Goal: Transaction & Acquisition: Obtain resource

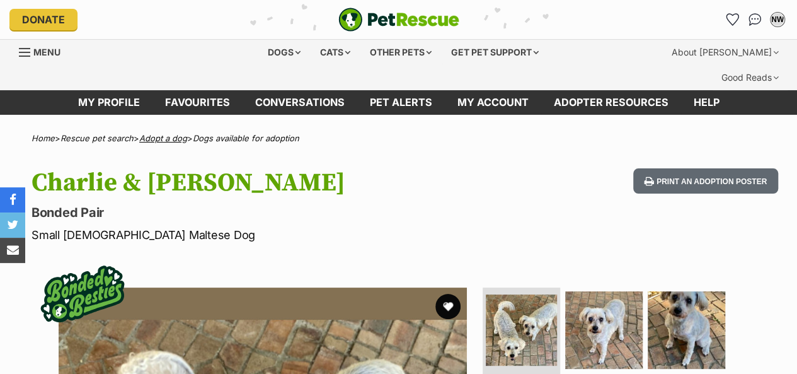
click at [184, 133] on link "Adopt a dog" at bounding box center [163, 138] width 48 height 10
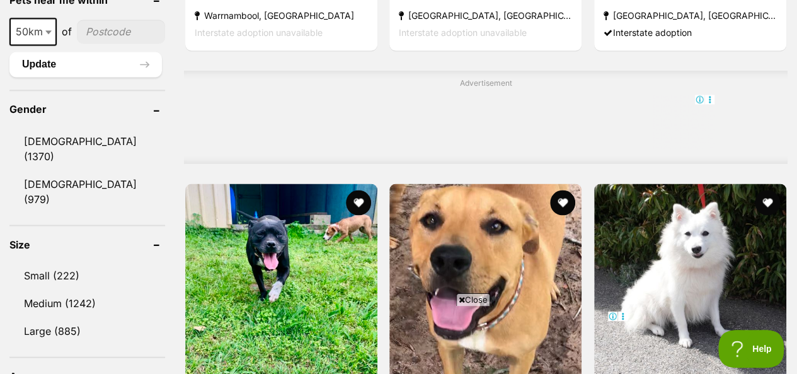
scroll to position [1072, 0]
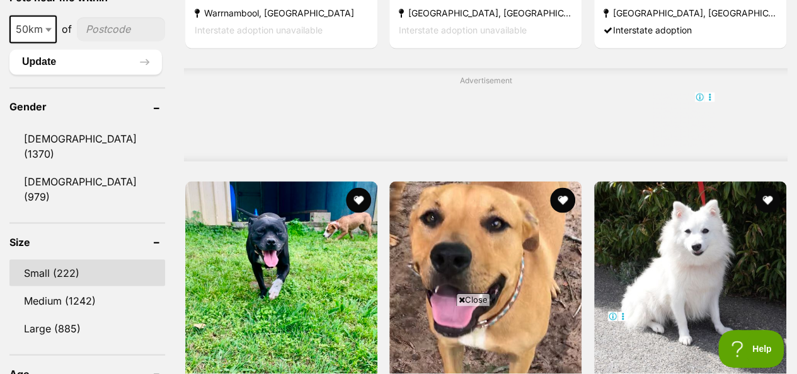
click at [67, 259] on link "Small (222)" at bounding box center [87, 272] width 156 height 26
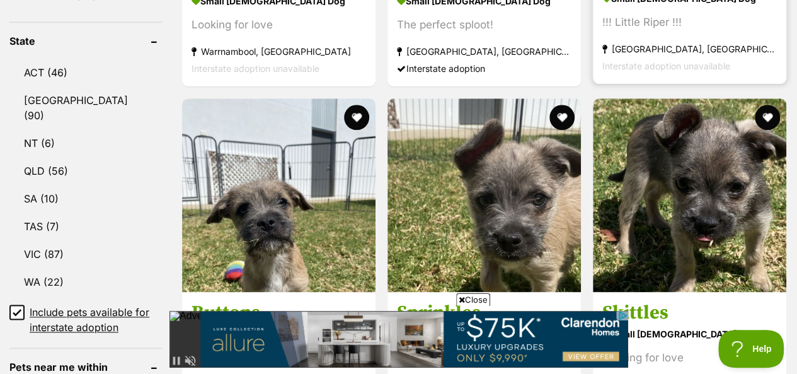
scroll to position [693, 0]
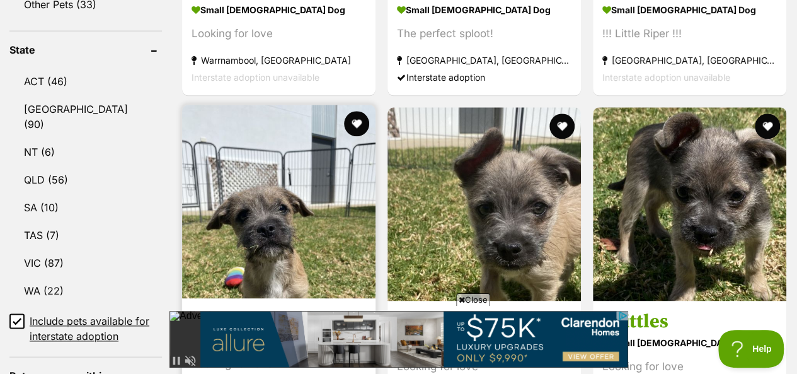
click at [356, 181] on img at bounding box center [279, 202] width 194 height 194
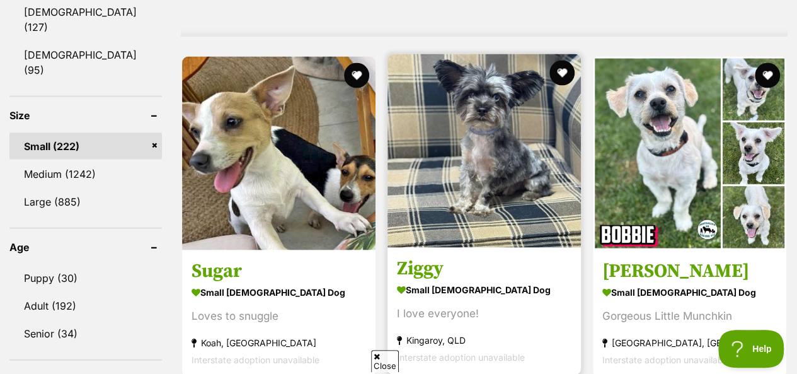
click at [547, 154] on img at bounding box center [485, 151] width 194 height 194
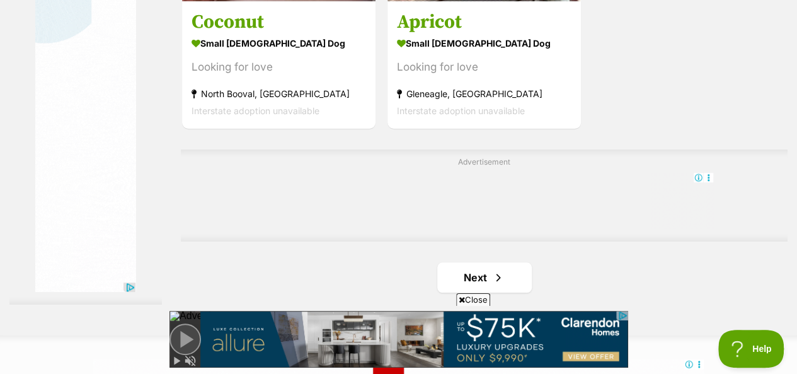
scroll to position [3026, 0]
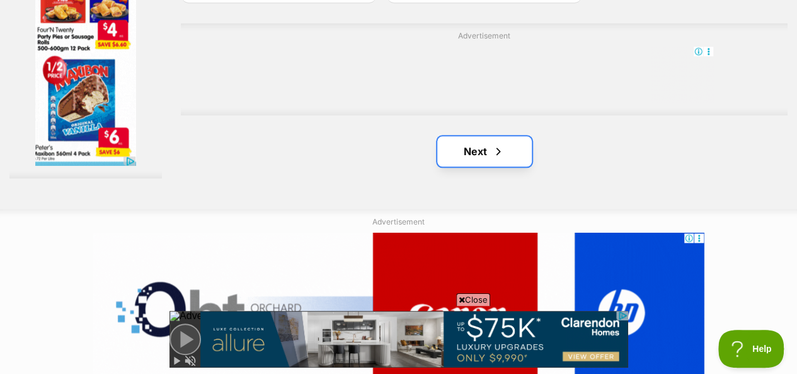
click at [502, 144] on span "Next page" at bounding box center [498, 151] width 13 height 15
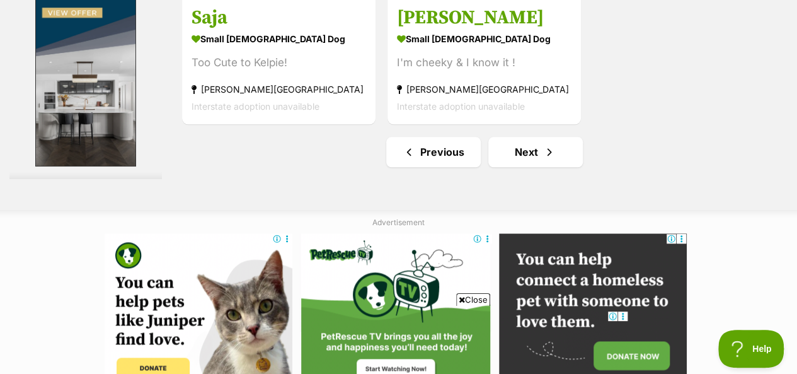
scroll to position [3026, 0]
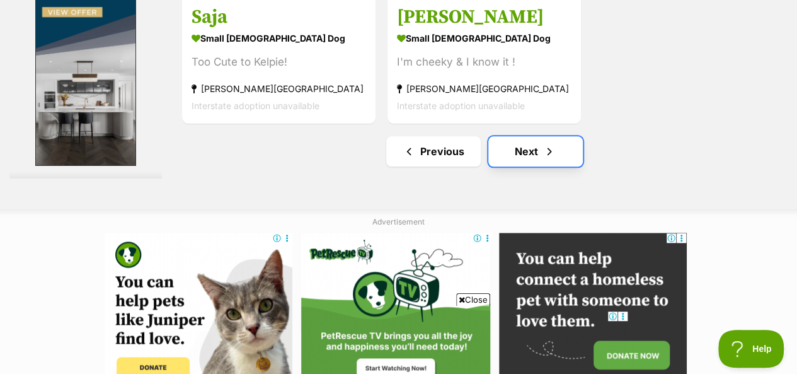
click at [521, 136] on link "Next" at bounding box center [536, 151] width 95 height 30
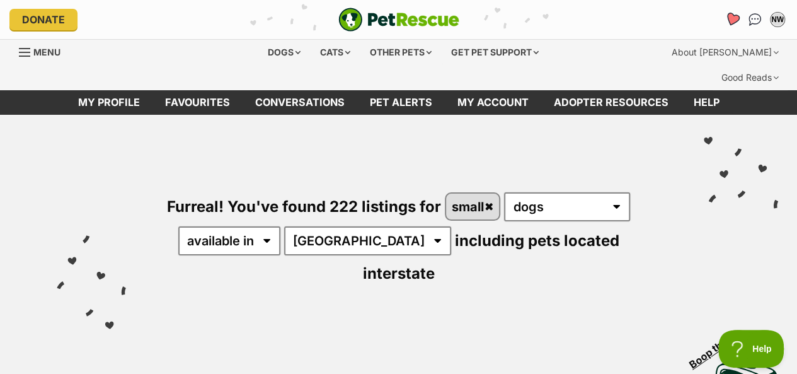
click at [734, 20] on icon "Favourites" at bounding box center [732, 19] width 15 height 14
